Goal: Task Accomplishment & Management: Manage account settings

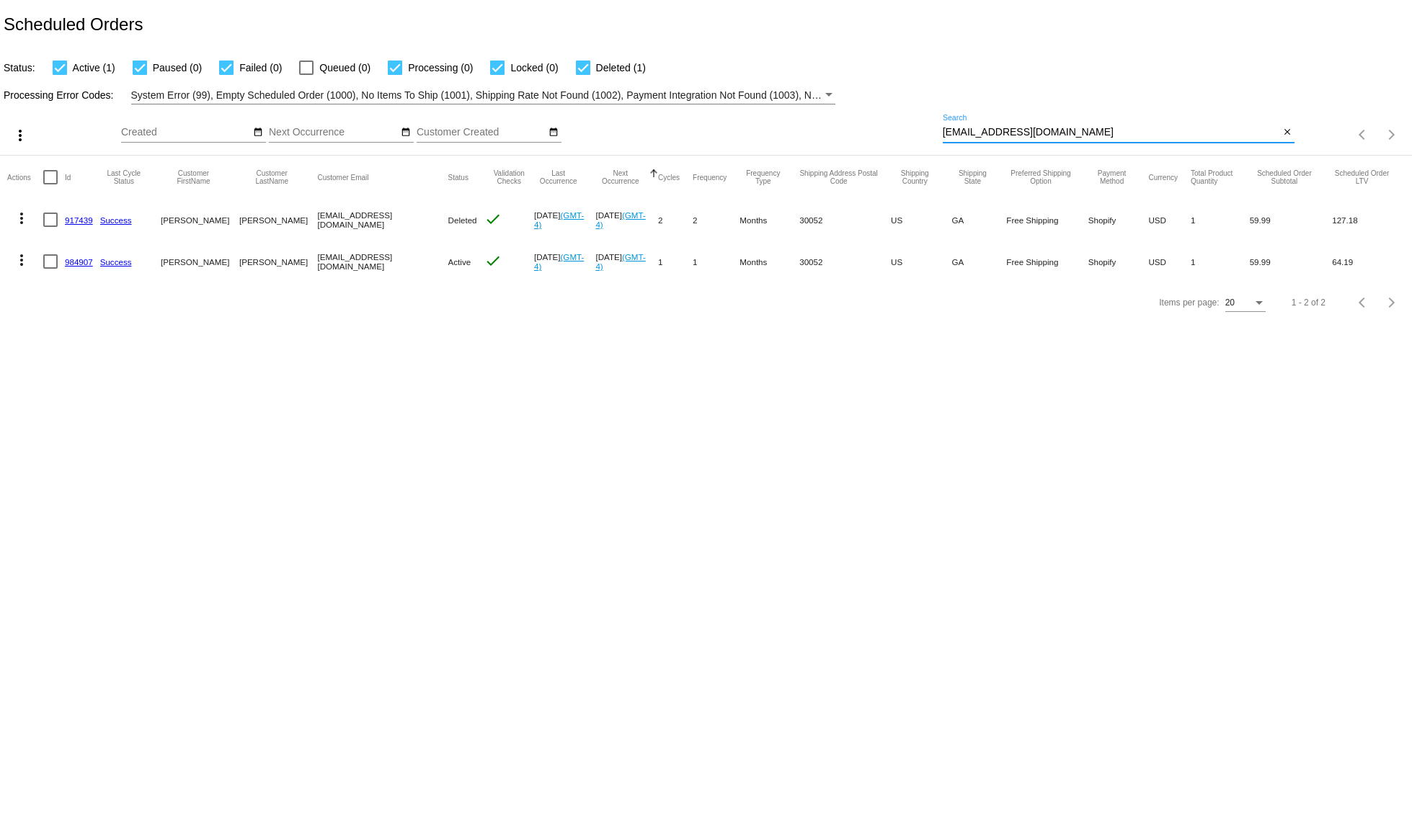
drag, startPoint x: 1058, startPoint y: 138, endPoint x: 900, endPoint y: 148, distance: 158.3
click at [943, 139] on input "[EMAIL_ADDRESS][DOMAIN_NAME]" at bounding box center [1111, 133] width 338 height 12
paste input "[PERSON_NAME]"
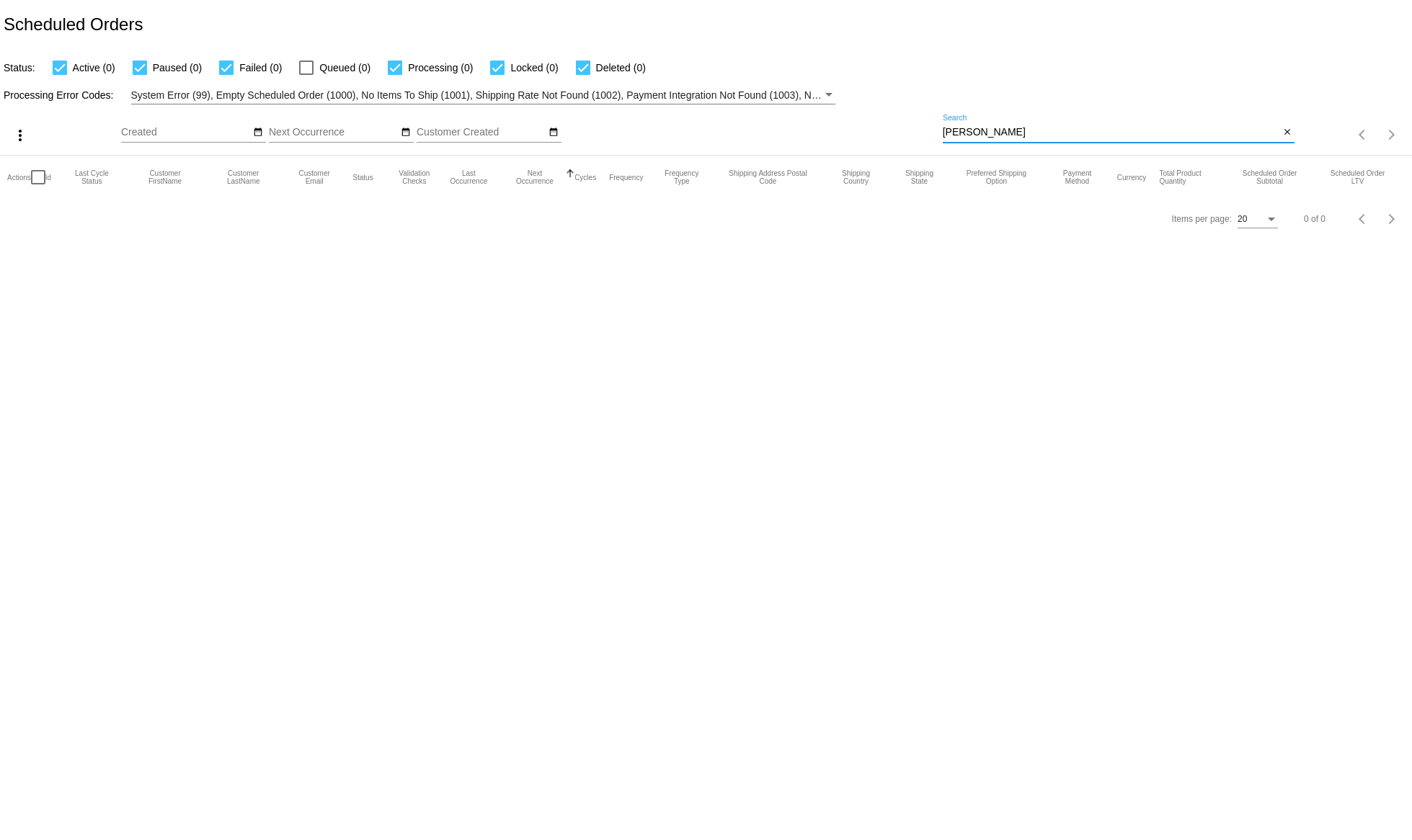
drag, startPoint x: 968, startPoint y: 129, endPoint x: 924, endPoint y: 131, distance: 44.0
click at [943, 132] on input "[PERSON_NAME]" at bounding box center [1111, 133] width 338 height 12
paste input "[EMAIL_ADDRESS][DOMAIN_NAME]"
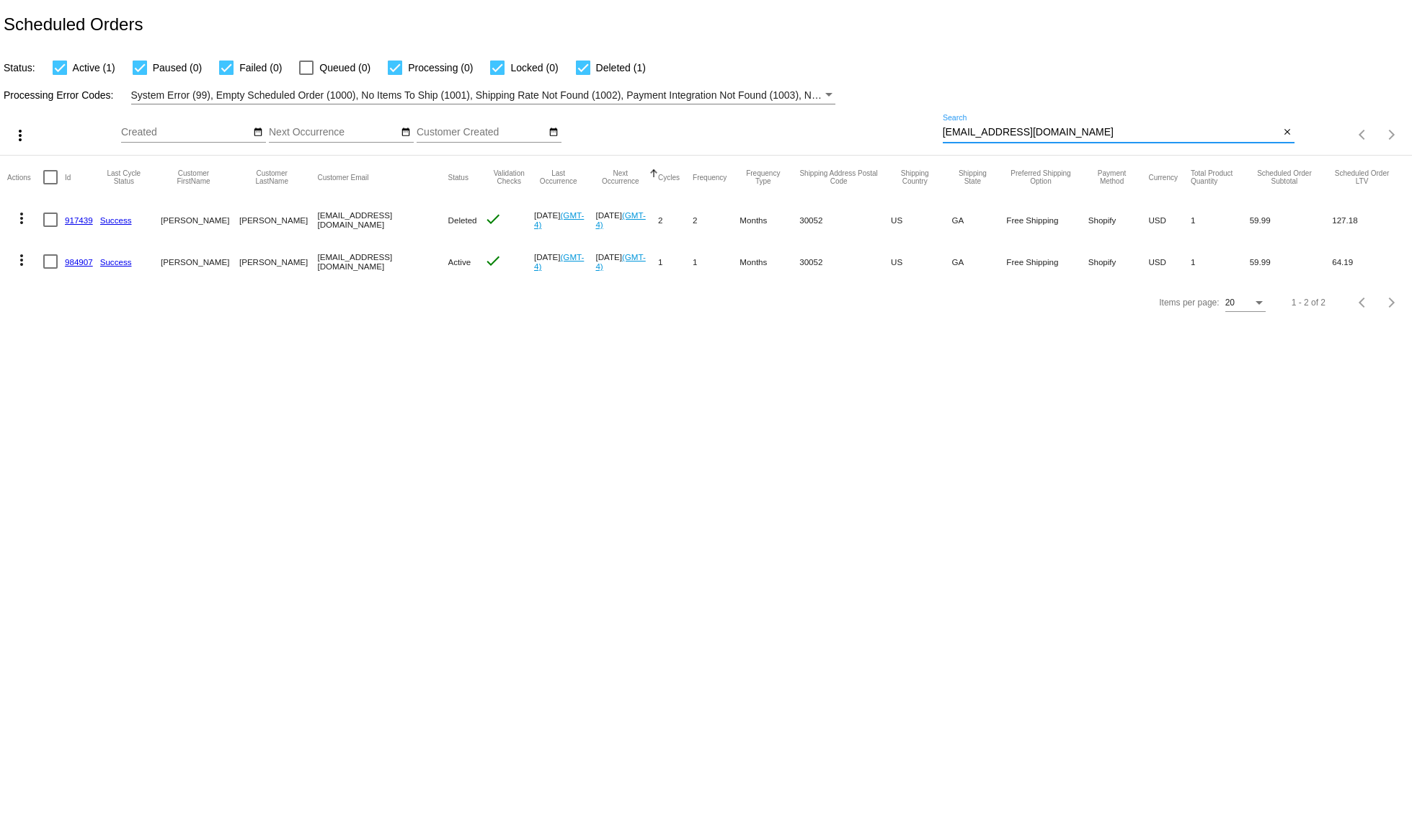
type input "[EMAIL_ADDRESS][DOMAIN_NAME]"
click at [27, 258] on mat-icon "more_vert" at bounding box center [21, 259] width 17 height 17
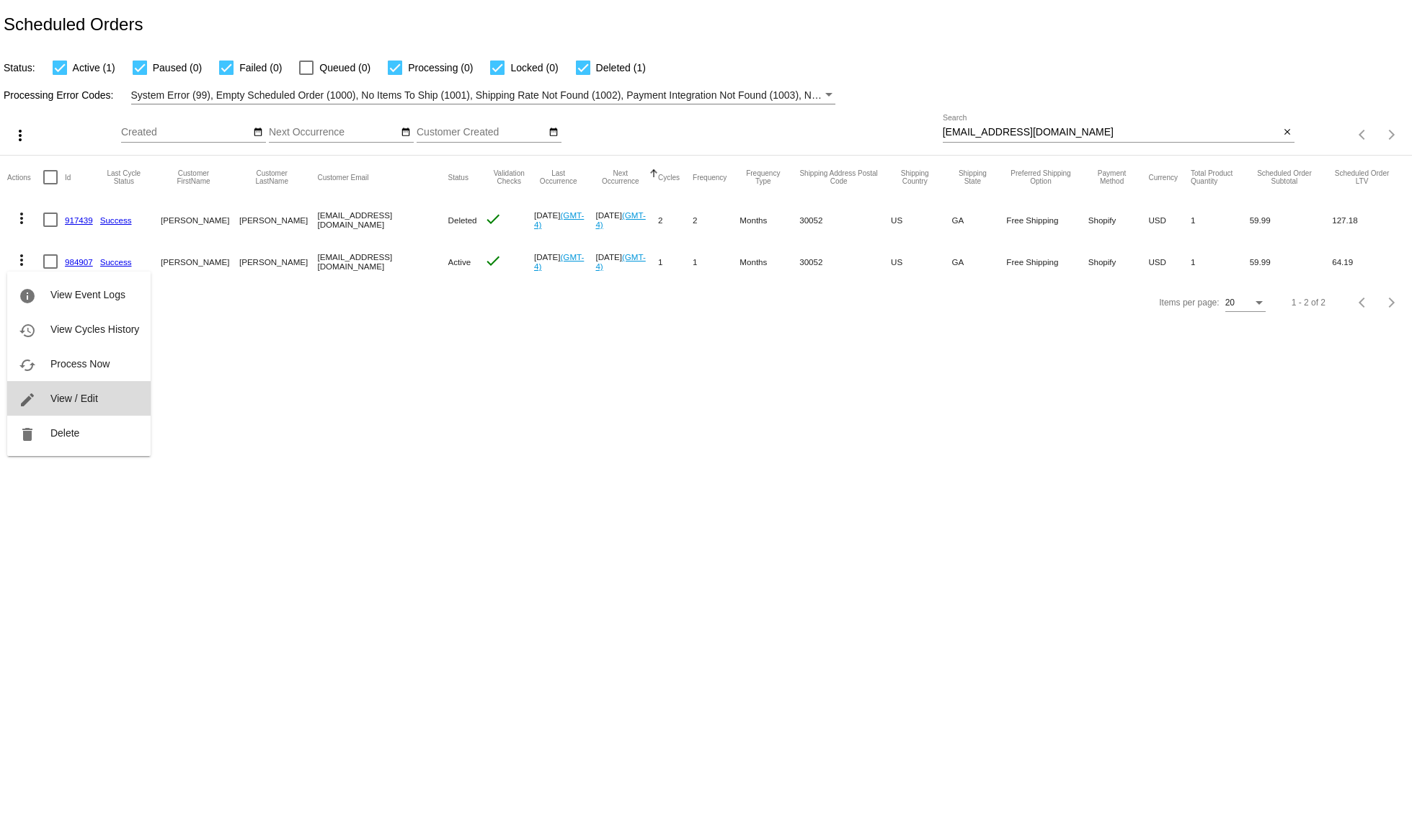
click at [77, 389] on button "edit View / Edit" at bounding box center [79, 399] width 143 height 35
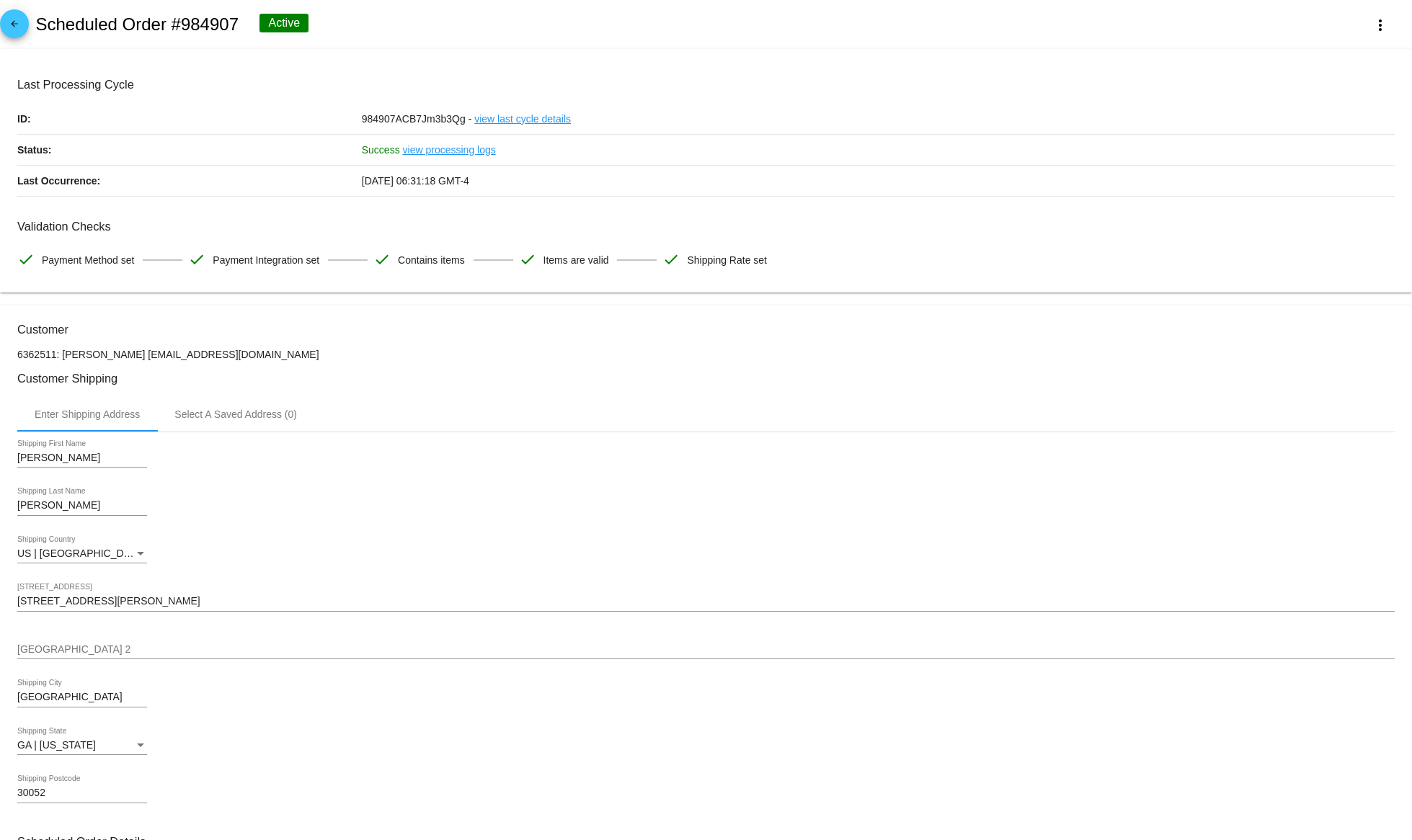
click at [18, 25] on mat-icon "arrow_back" at bounding box center [14, 27] width 17 height 17
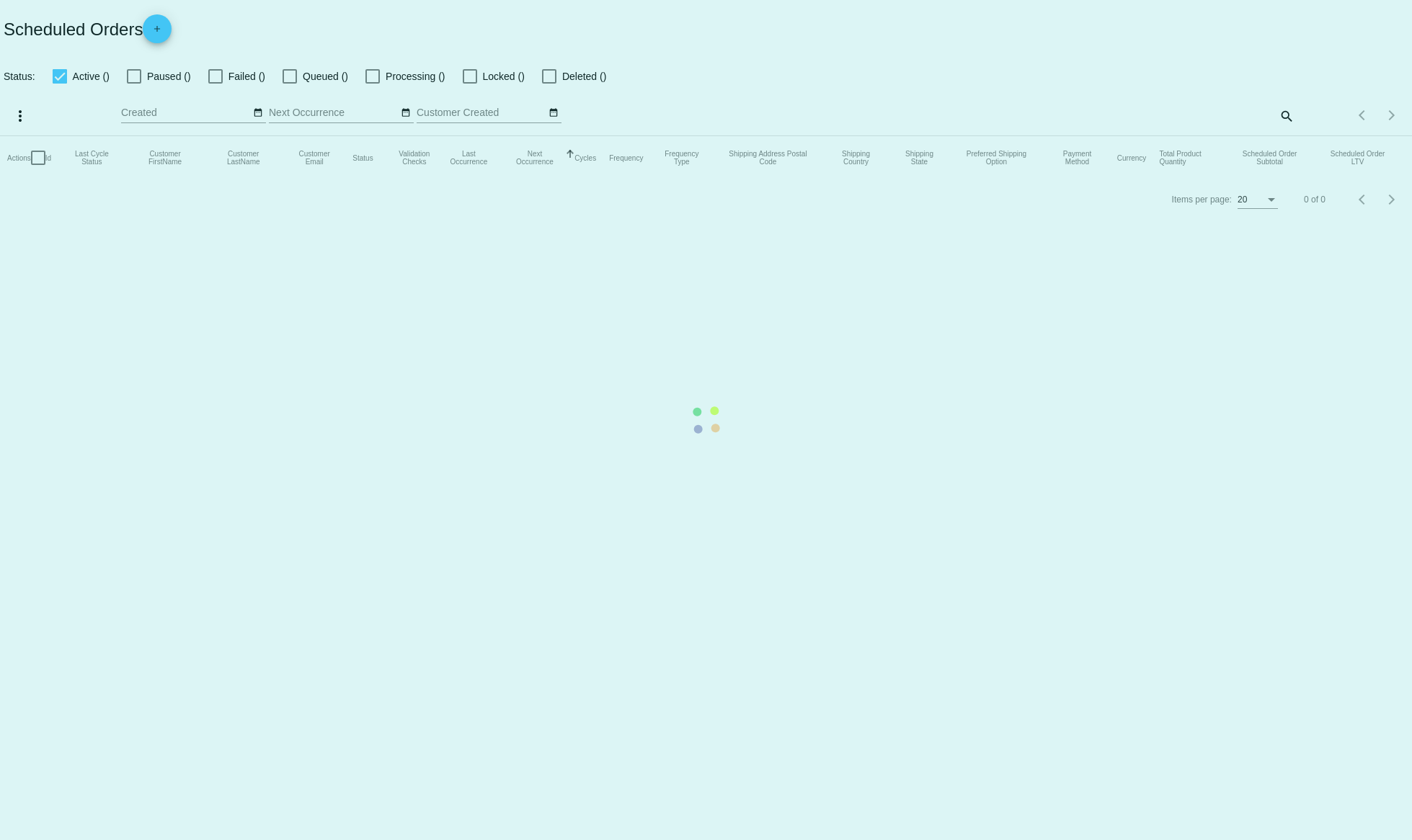
checkbox input "true"
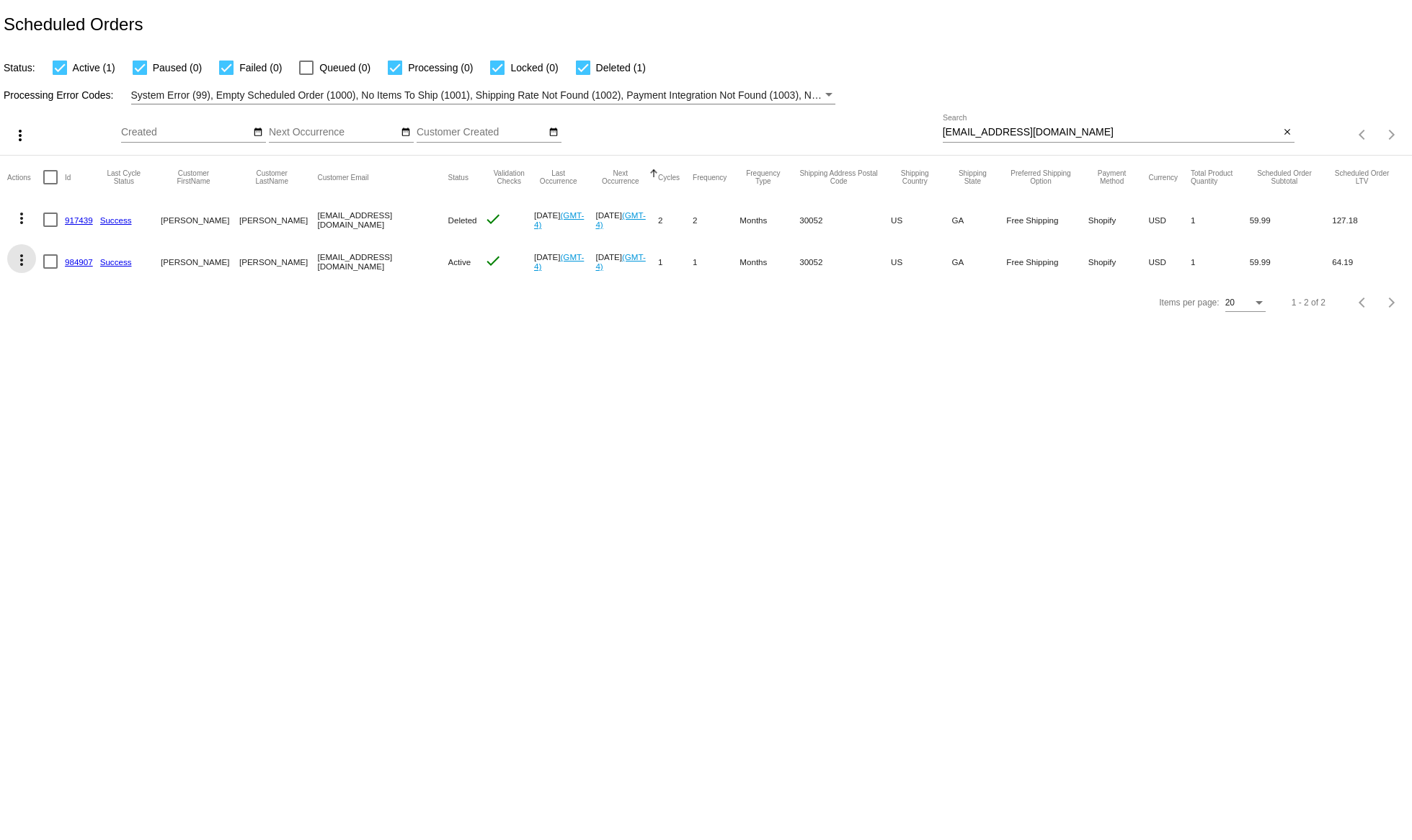
click at [19, 264] on mat-icon "more_vert" at bounding box center [21, 259] width 17 height 17
click at [95, 362] on span "Process Now" at bounding box center [80, 365] width 59 height 12
